Goal: Transaction & Acquisition: Purchase product/service

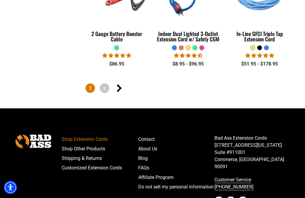
scroll to position [1300, 0]
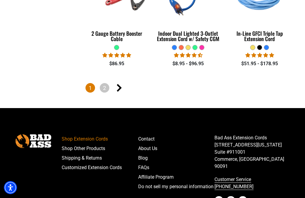
click at [103, 87] on link "2" at bounding box center [105, 88] width 10 height 10
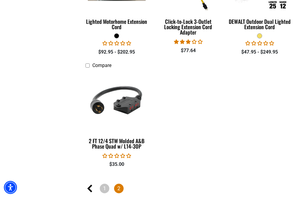
scroll to position [805, 0]
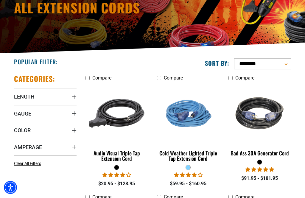
scroll to position [76, 0]
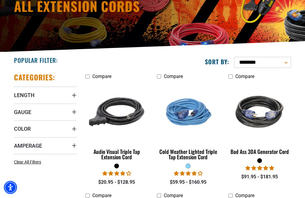
click at [26, 116] on summary "Gauge" at bounding box center [45, 112] width 63 height 17
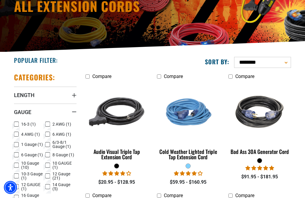
scroll to position [77, 0]
click at [16, 166] on icon at bounding box center [16, 166] width 5 height 8
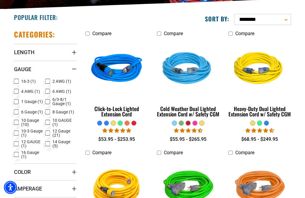
scroll to position [120, 0]
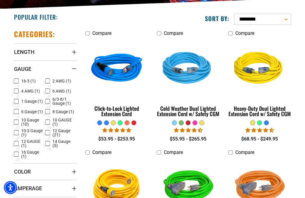
click at [119, 72] on img at bounding box center [117, 69] width 64 height 58
